Goal: Transaction & Acquisition: Purchase product/service

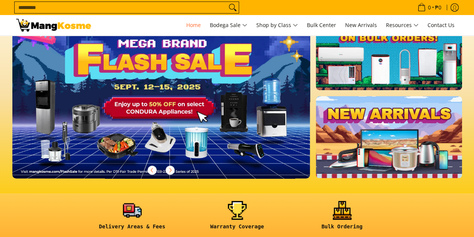
scroll to position [75, 0]
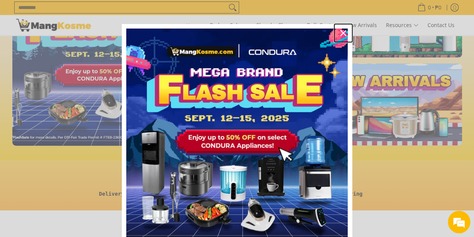
click at [340, 32] on icon "close icon" at bounding box center [343, 33] width 6 height 6
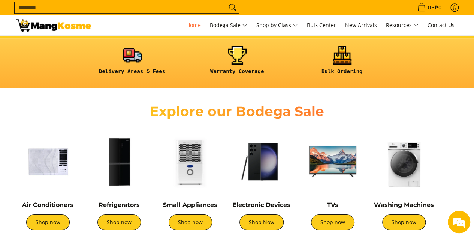
scroll to position [262, 0]
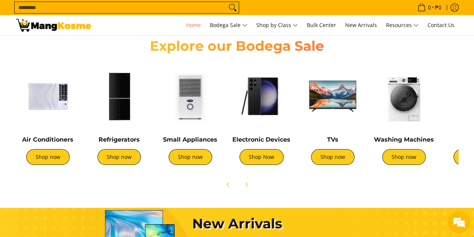
click at [43, 130] on div "Air Conditioners Shop now" at bounding box center [48, 118] width 64 height 108
click at [51, 97] on img at bounding box center [48, 96] width 64 height 64
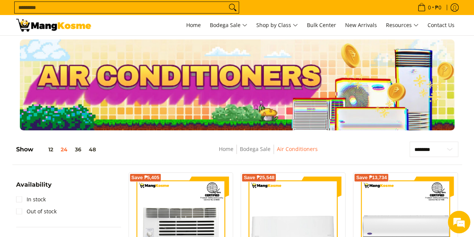
scroll to position [75, 0]
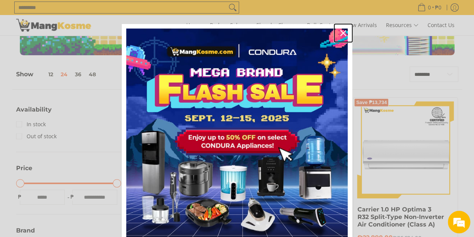
click at [340, 30] on icon "close icon" at bounding box center [343, 33] width 6 height 6
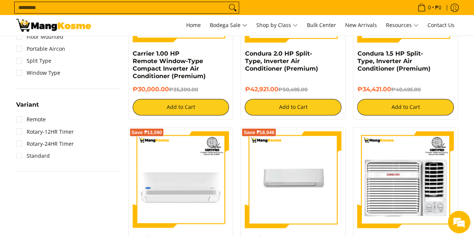
scroll to position [637, 0]
